Goal: Obtain resource: Download file/media

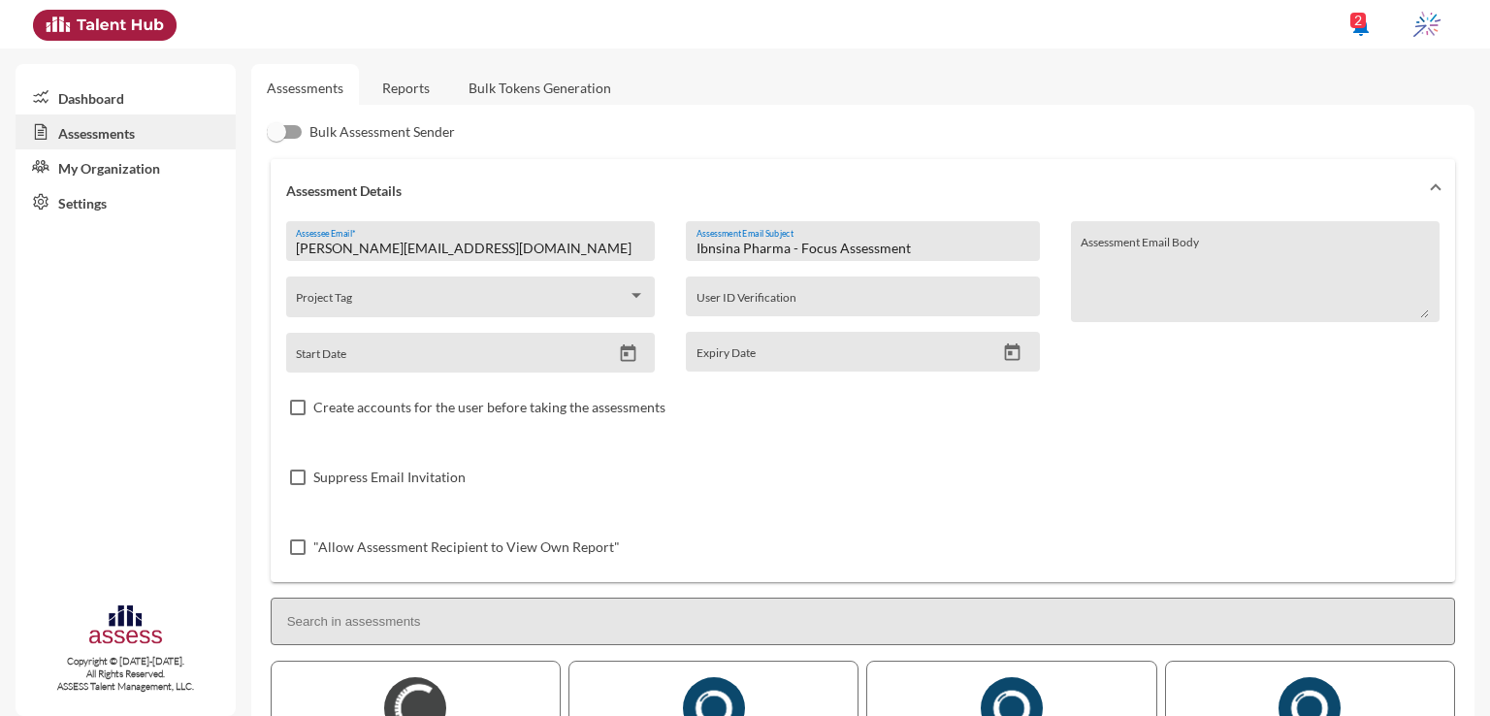
scroll to position [11, 0]
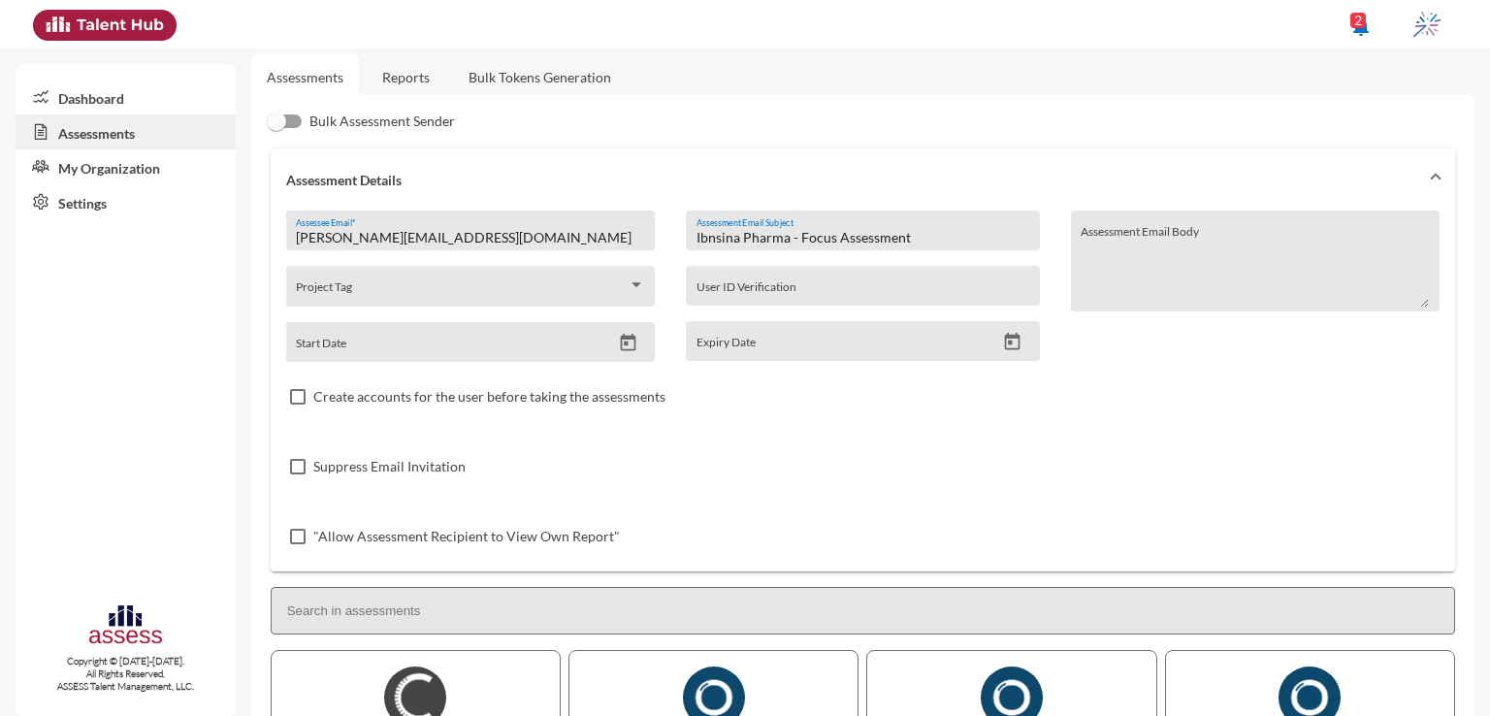
click at [406, 71] on link "Reports" at bounding box center [406, 77] width 79 height 48
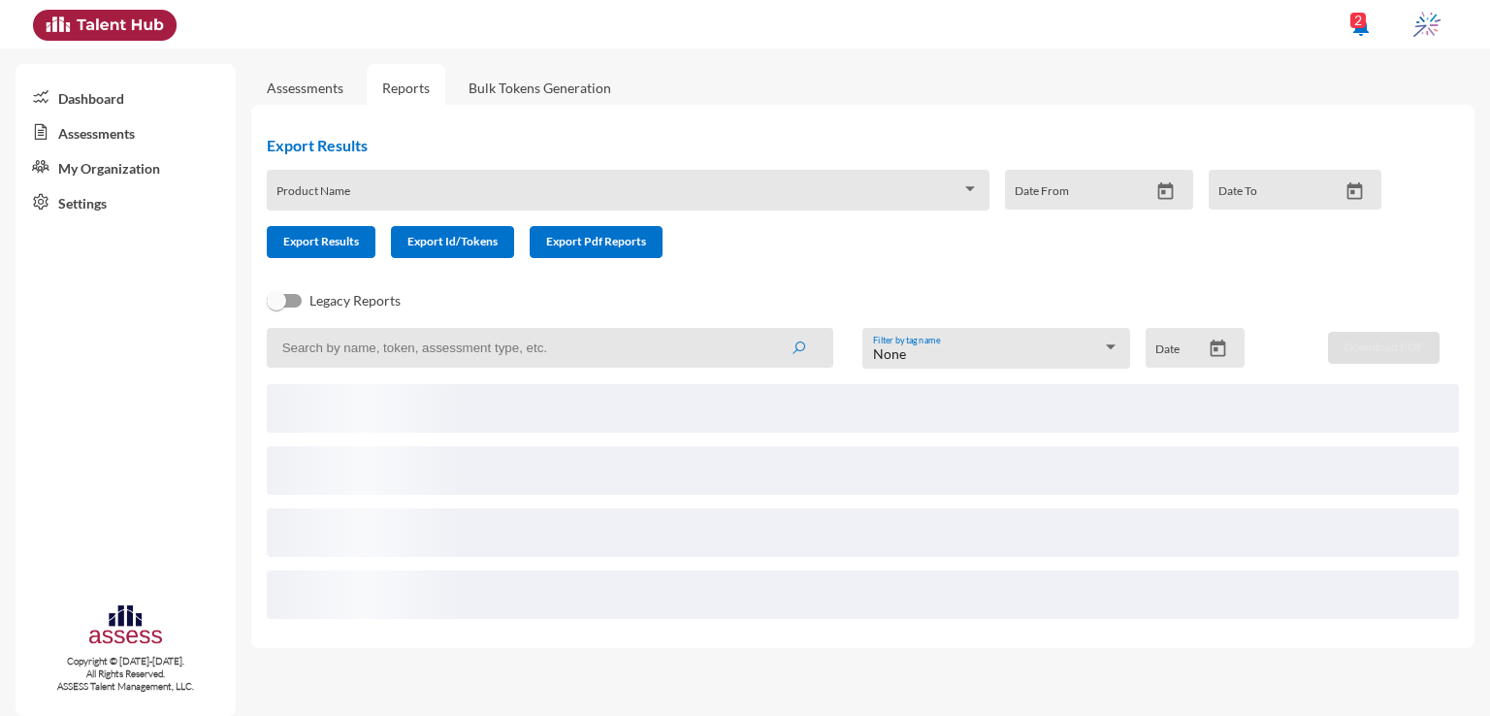
click at [465, 348] on input at bounding box center [550, 348] width 567 height 40
paste input "hanouda248@gmail.com"
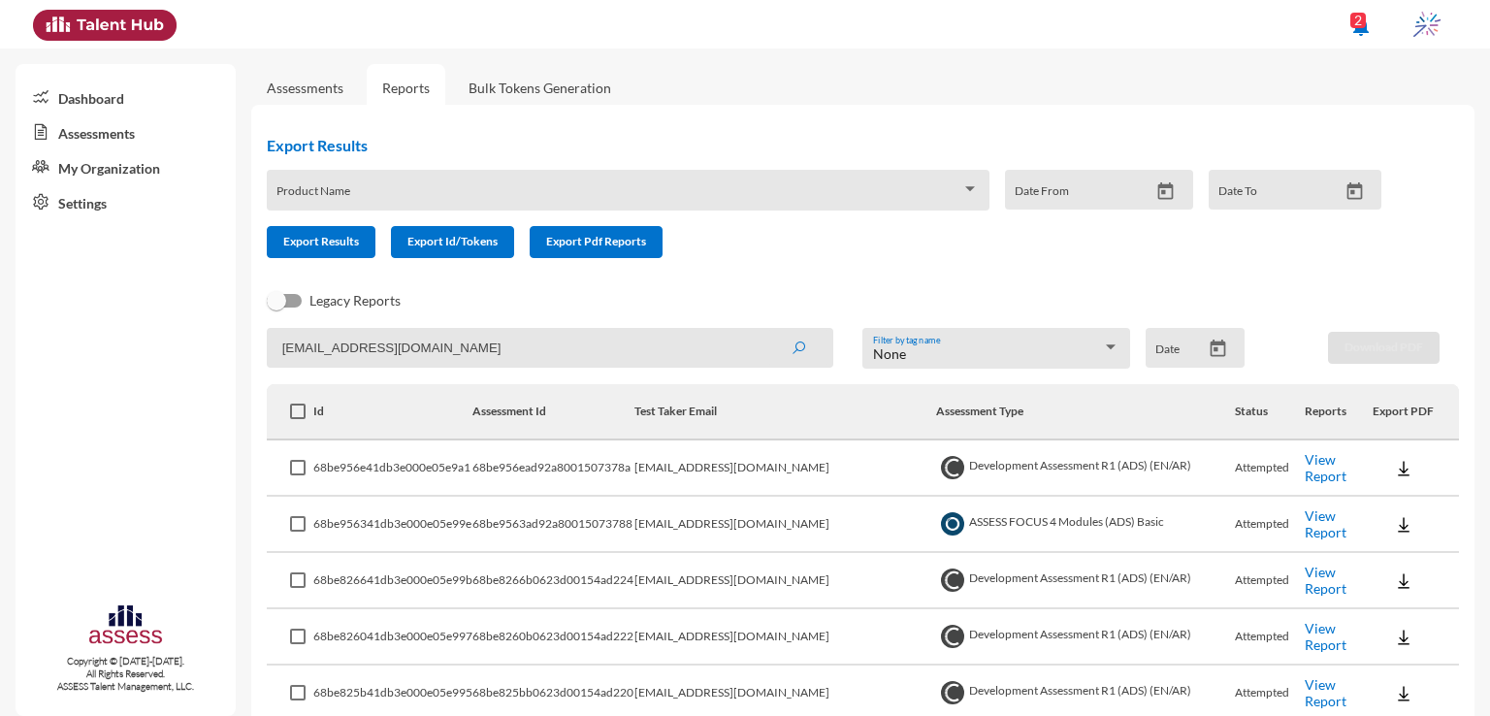
click at [767, 330] on button "submit" at bounding box center [798, 347] width 62 height 35
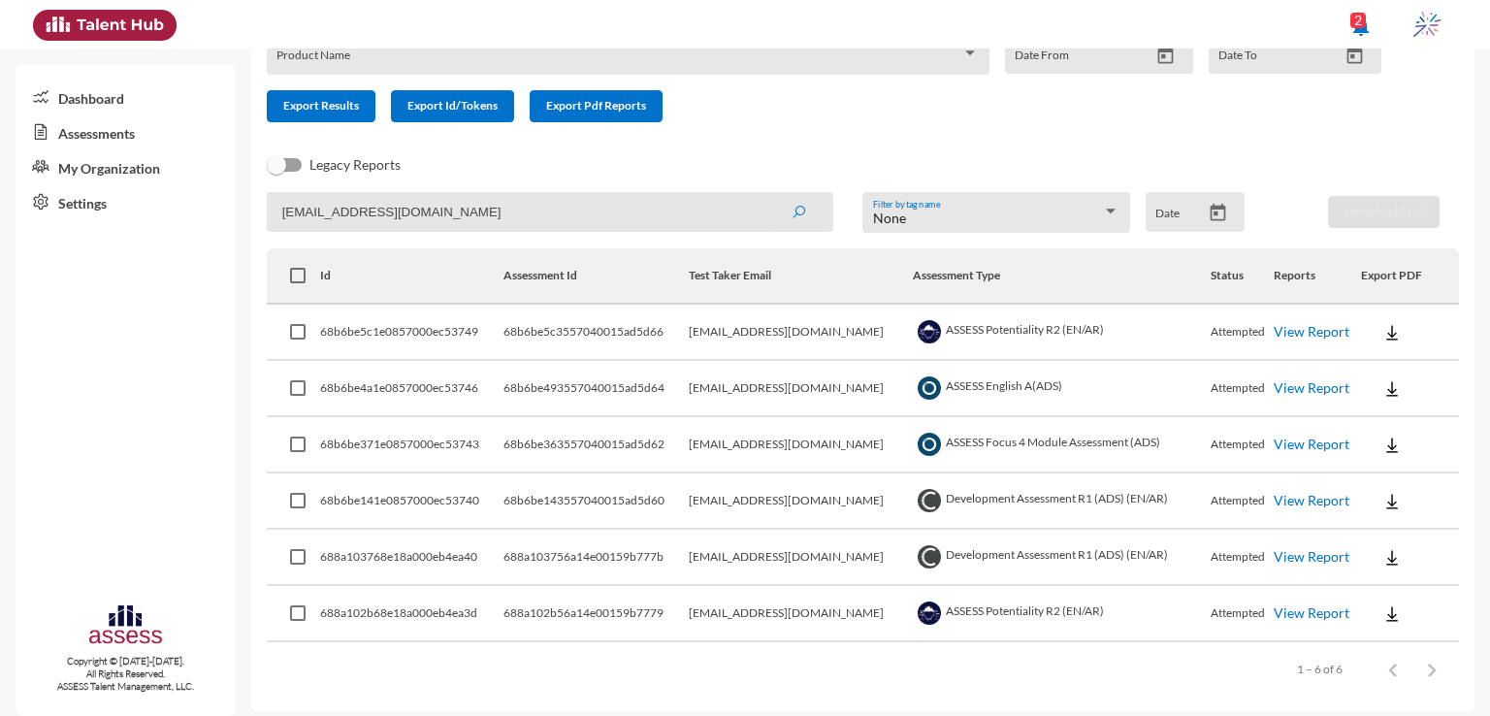
scroll to position [137, 0]
click at [1285, 326] on link "View Report" at bounding box center [1312, 330] width 76 height 16
click at [1284, 611] on link "View Report" at bounding box center [1312, 611] width 76 height 16
click at [1383, 323] on button at bounding box center [1392, 330] width 62 height 35
click at [1408, 364] on button "EN" at bounding box center [1397, 367] width 109 height 37
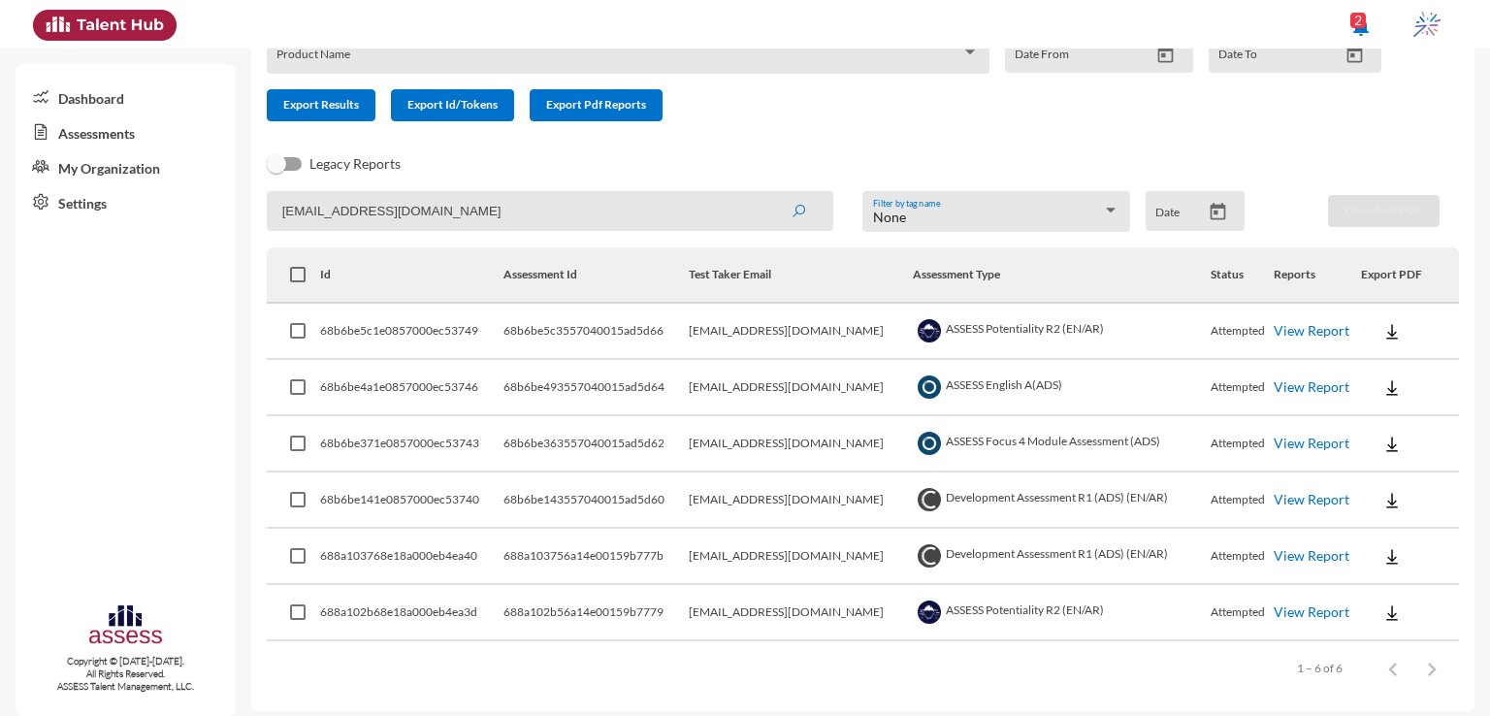
click at [1383, 397] on img at bounding box center [1392, 387] width 19 height 19
click at [1367, 417] on button "EN" at bounding box center [1397, 424] width 109 height 37
click at [1383, 439] on img at bounding box center [1392, 444] width 19 height 19
click at [1389, 476] on button "EN" at bounding box center [1397, 480] width 109 height 37
click at [1293, 500] on link "View Report" at bounding box center [1312, 499] width 76 height 16
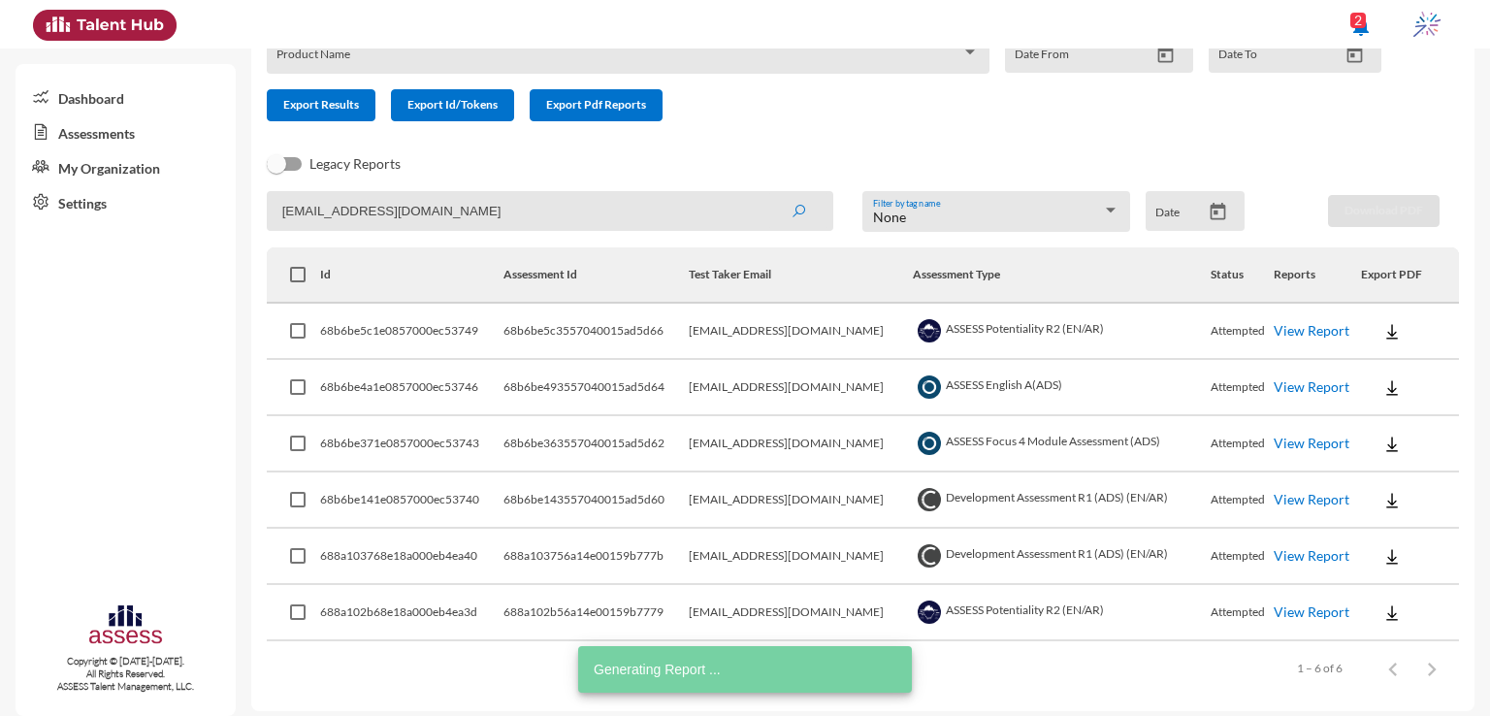
click at [1297, 550] on link "View Report" at bounding box center [1312, 555] width 76 height 16
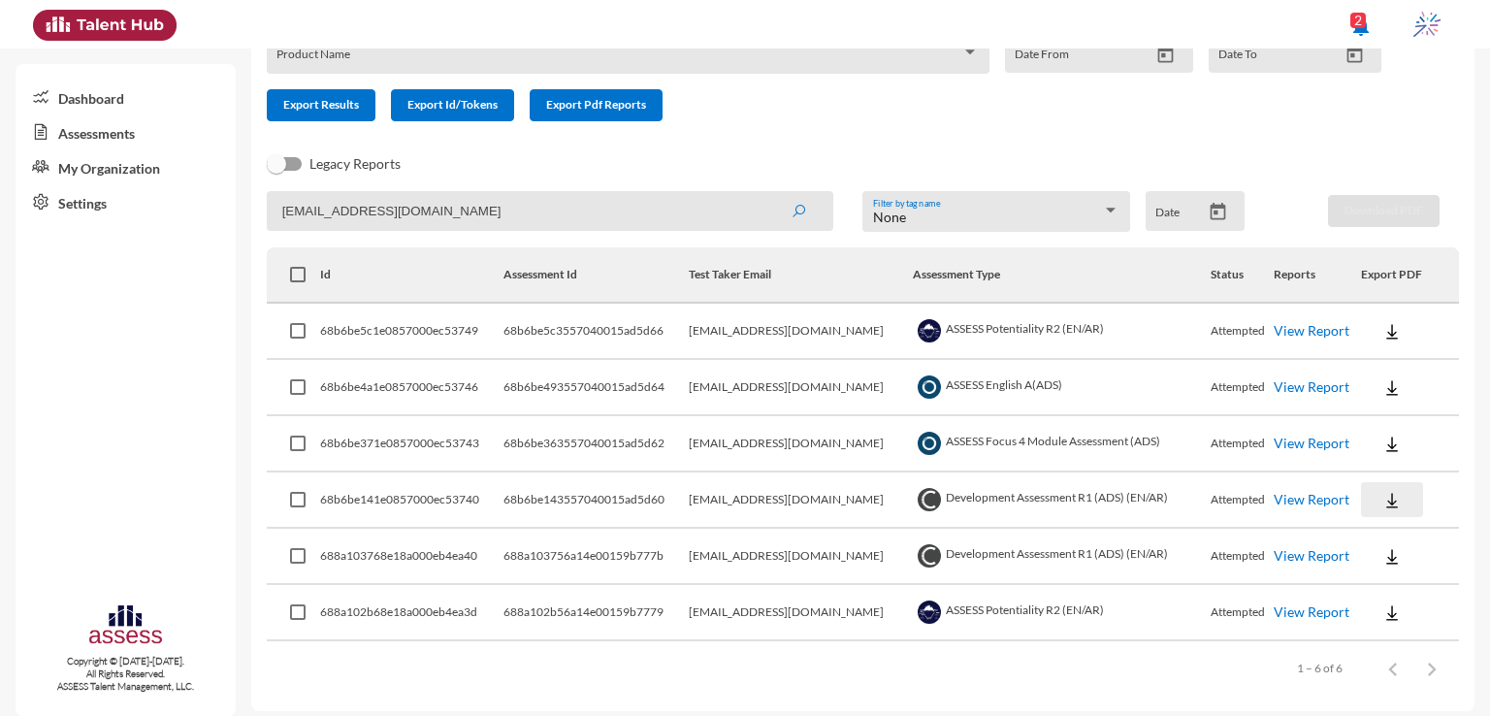
click at [1382, 488] on button at bounding box center [1392, 499] width 62 height 35
click at [1402, 540] on button "OCM / EN" at bounding box center [1416, 535] width 147 height 37
click at [1385, 498] on button at bounding box center [1392, 499] width 62 height 35
click at [1421, 607] on button "Personality / EN" at bounding box center [1416, 609] width 147 height 37
click at [579, 204] on input "hanouda248@gmail.com" at bounding box center [550, 211] width 567 height 40
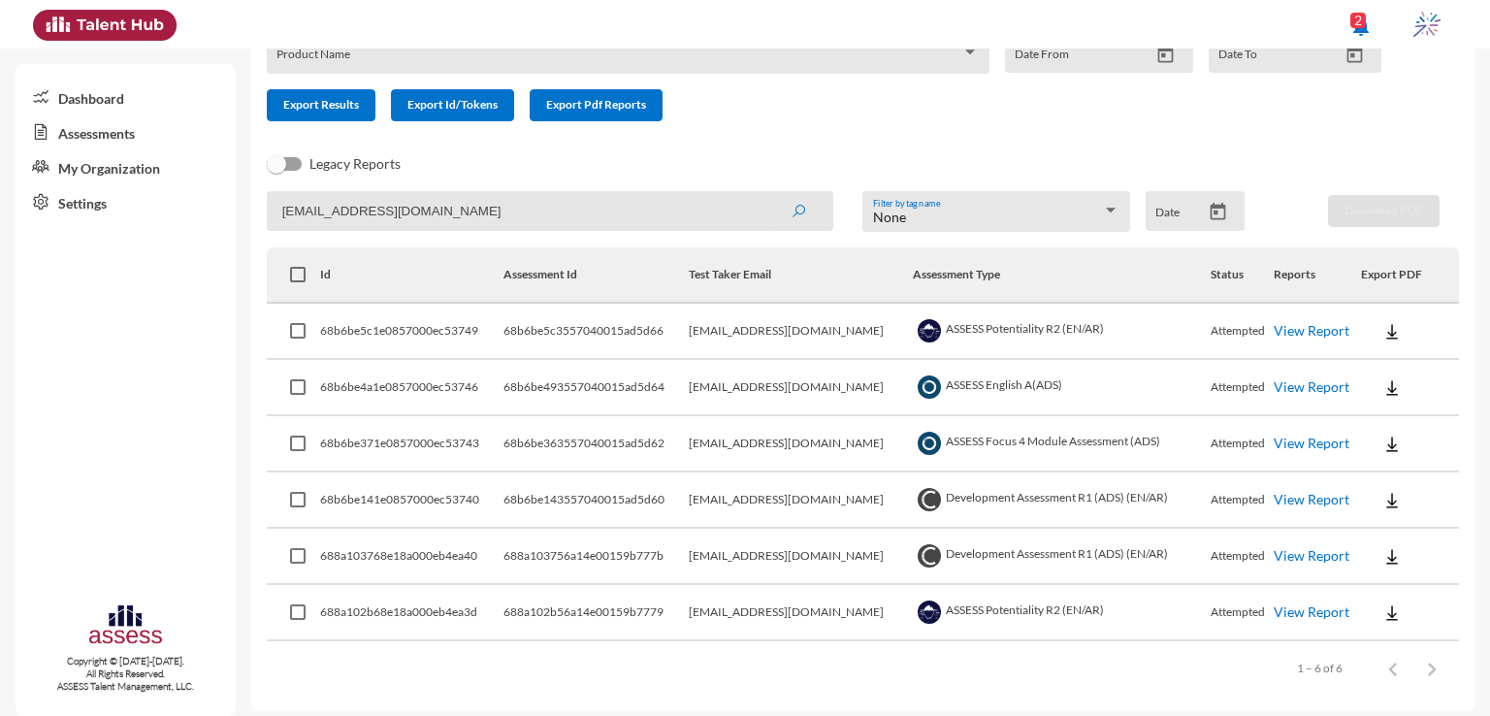
click at [579, 204] on input "hanouda248@gmail.com" at bounding box center [550, 211] width 567 height 40
paste input "mahmoudmansourmohamed"
type input "mahmoudmansourmohamed@gmail.com"
click at [767, 193] on button "submit" at bounding box center [798, 210] width 62 height 35
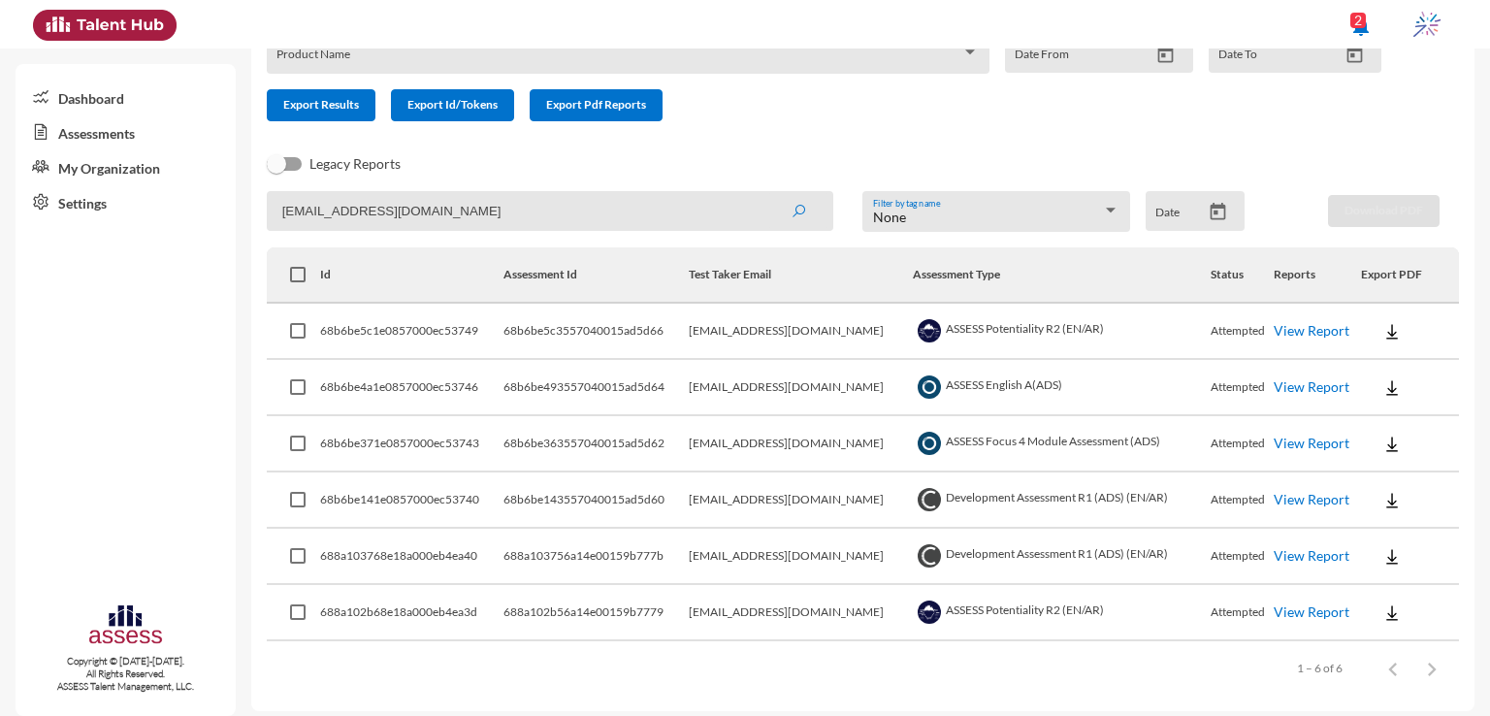
scroll to position [0, 0]
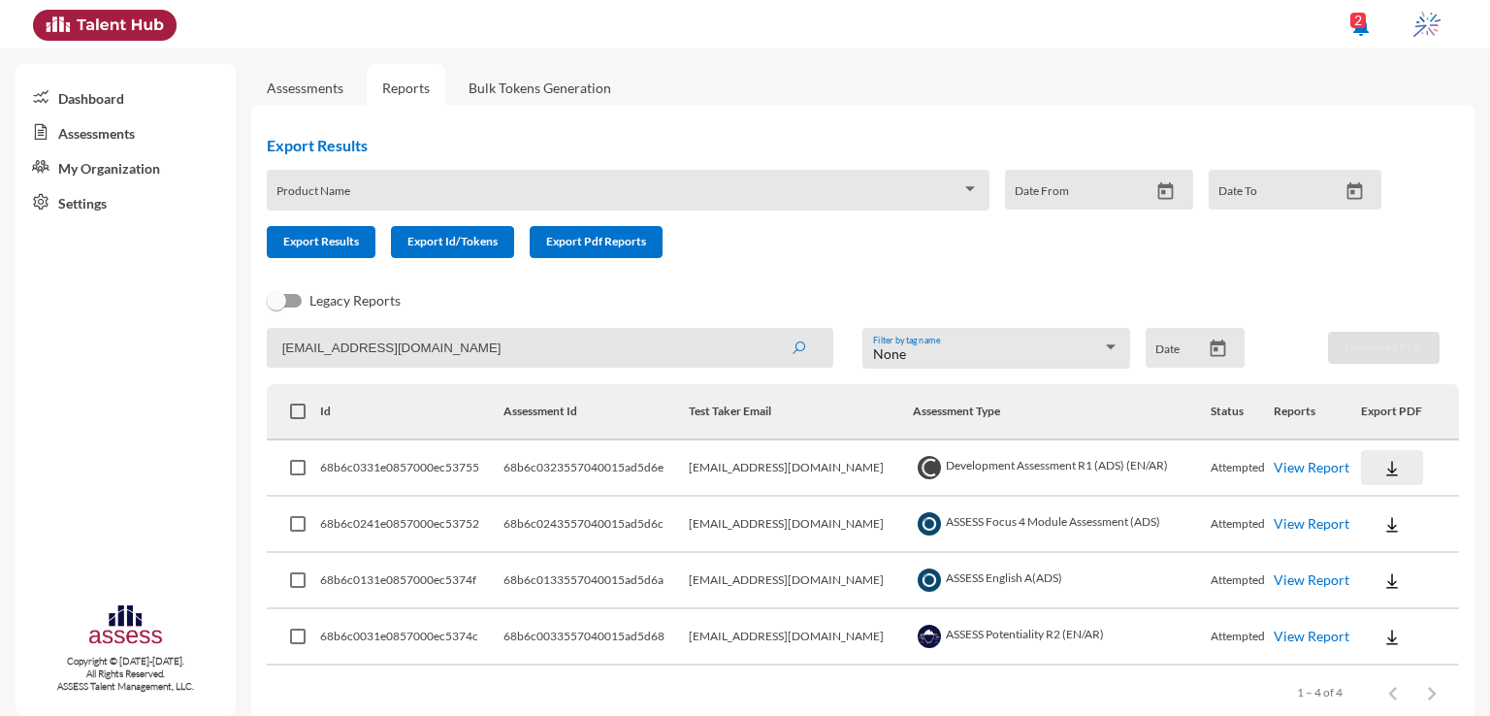
click at [1397, 471] on button at bounding box center [1392, 467] width 62 height 35
click at [1405, 508] on button "OCM / EN" at bounding box center [1421, 505] width 137 height 37
click at [1385, 468] on img at bounding box center [1392, 468] width 19 height 19
click at [1443, 568] on button "Personality / EN" at bounding box center [1421, 579] width 137 height 37
click at [1386, 525] on img at bounding box center [1392, 524] width 19 height 19
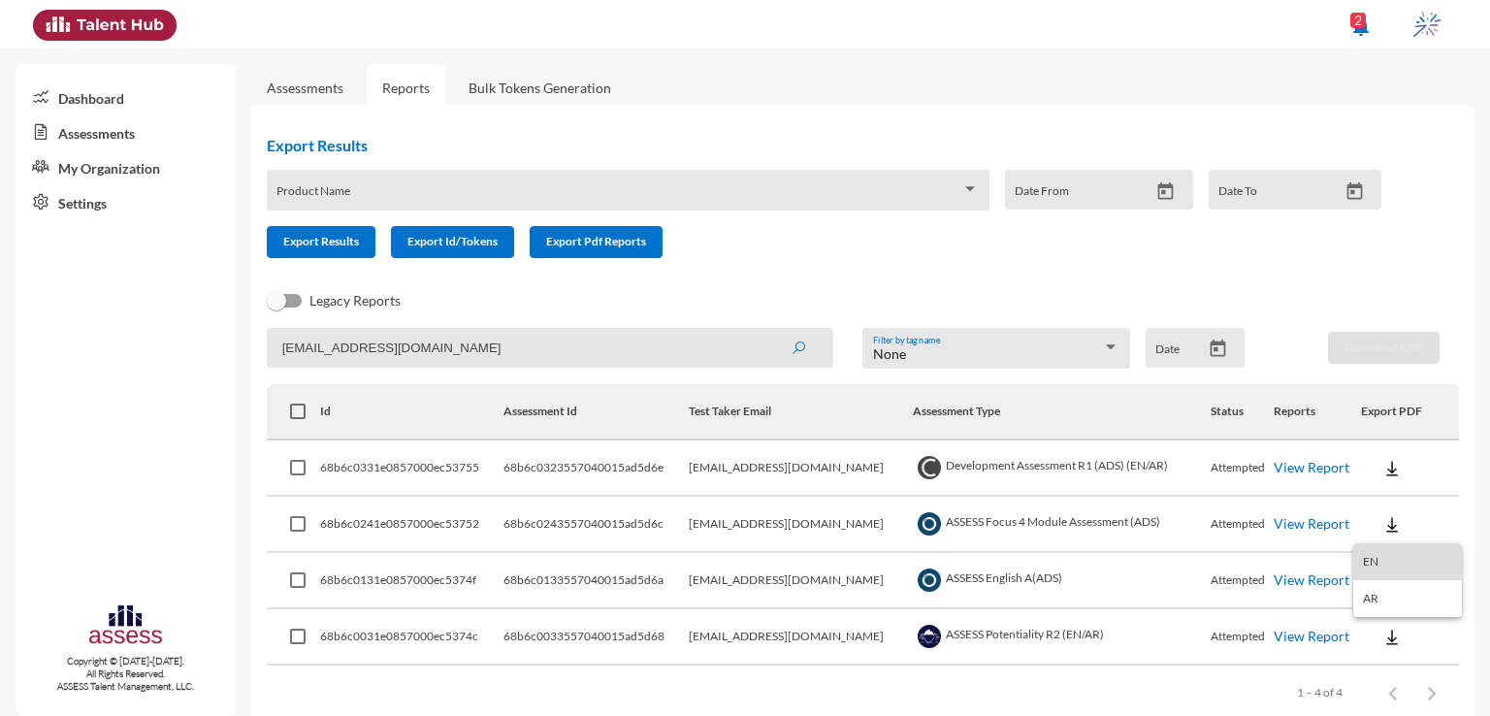
click at [1401, 551] on button "EN" at bounding box center [1407, 561] width 109 height 37
click at [1392, 575] on img at bounding box center [1392, 580] width 19 height 19
click at [1409, 611] on button "EN" at bounding box center [1407, 617] width 109 height 37
click at [1385, 630] on img at bounding box center [1392, 637] width 19 height 19
click at [1375, 571] on button "EN" at bounding box center [1407, 564] width 109 height 37
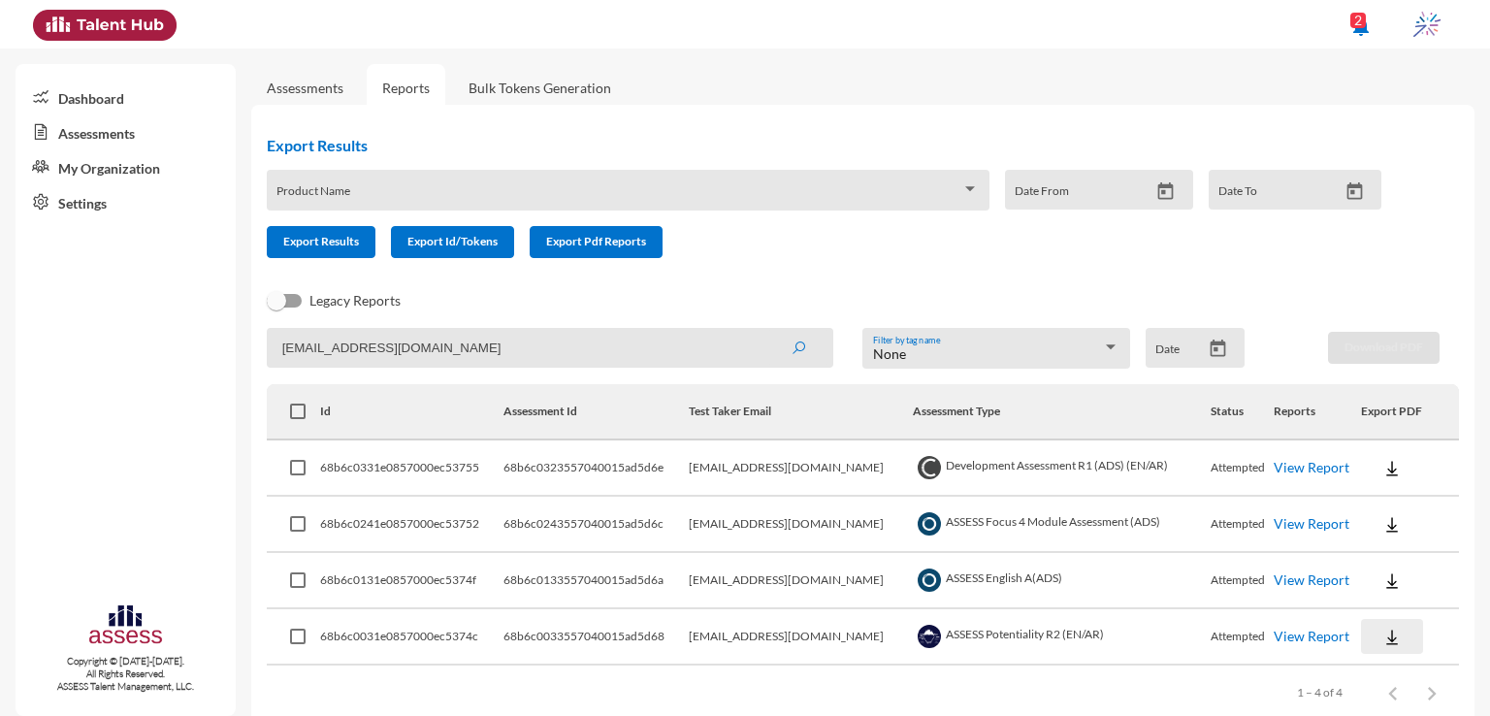
click at [1383, 641] on img at bounding box center [1392, 637] width 19 height 19
click at [1370, 565] on button "EN" at bounding box center [1407, 564] width 109 height 37
click at [1374, 637] on button at bounding box center [1392, 636] width 62 height 35
click at [1203, 689] on div at bounding box center [745, 358] width 1490 height 716
